Goal: Transaction & Acquisition: Purchase product/service

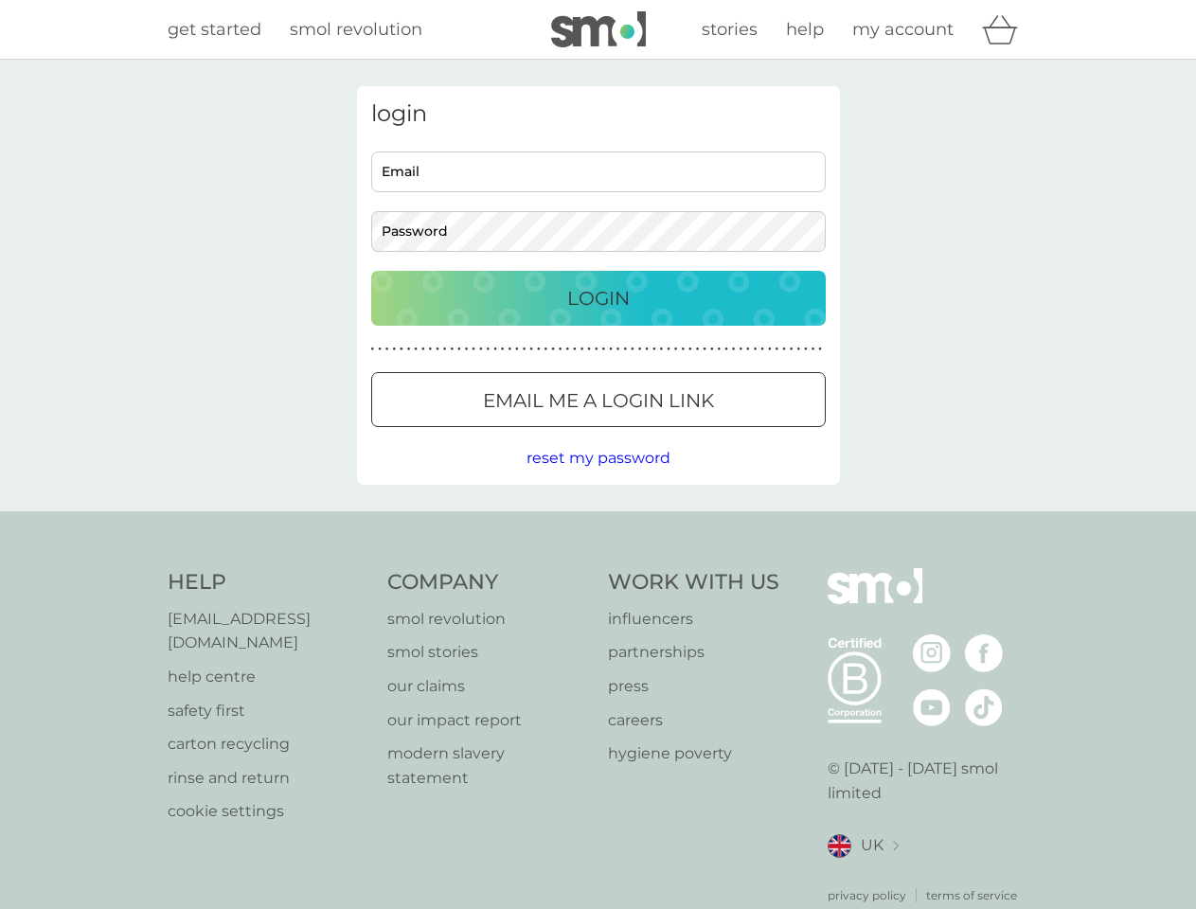
click at [1005, 29] on icon "basket" at bounding box center [1000, 29] width 36 height 29
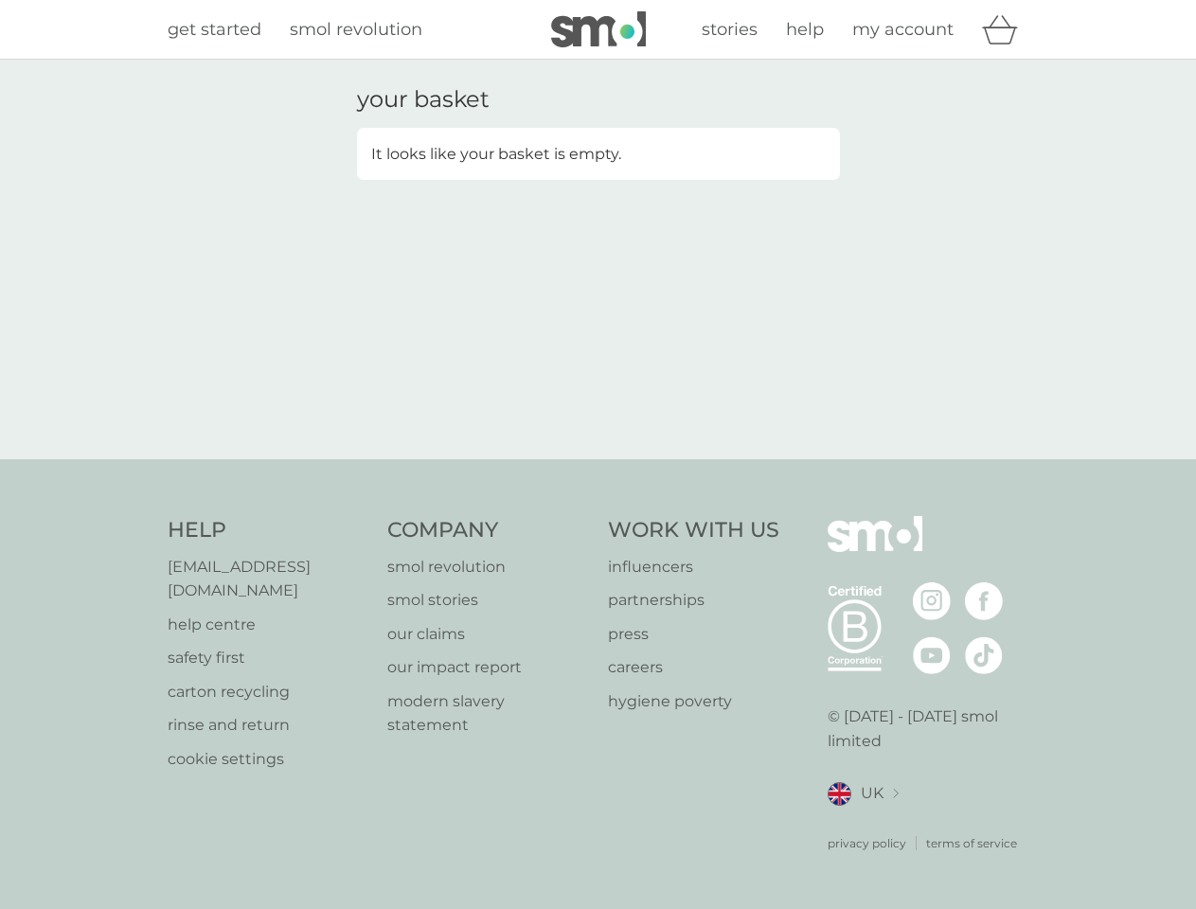
click at [598, 400] on div "your basket It looks like your basket is empty." at bounding box center [598, 259] width 511 height 346
click at [597, 458] on div "your basket It looks like your basket is empty." at bounding box center [598, 260] width 1196 height 400
click at [862, 822] on div "privacy policy terms of service" at bounding box center [928, 829] width 202 height 46
